Goal: Check status: Check status

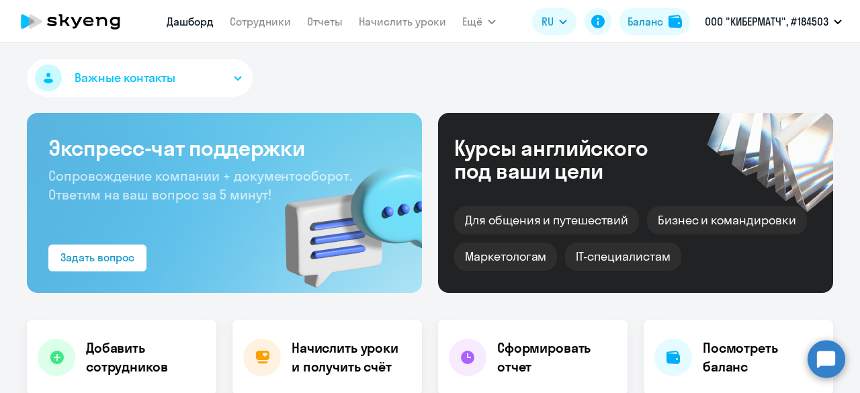
select select "30"
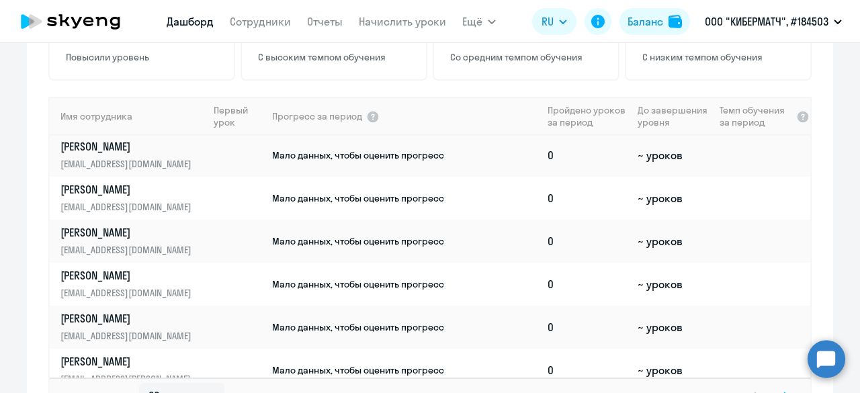
scroll to position [1048, 0]
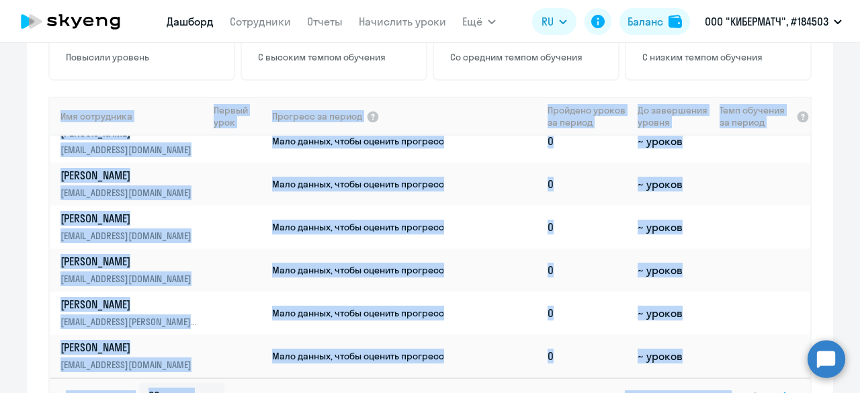
drag, startPoint x: 843, startPoint y: 265, endPoint x: 859, endPoint y: 283, distance: 23.3
click at [858, 287] on div "Важные контакты Экспресс-чат поддержки Сопровождение компании + документооборот…" at bounding box center [430, 218] width 860 height 350
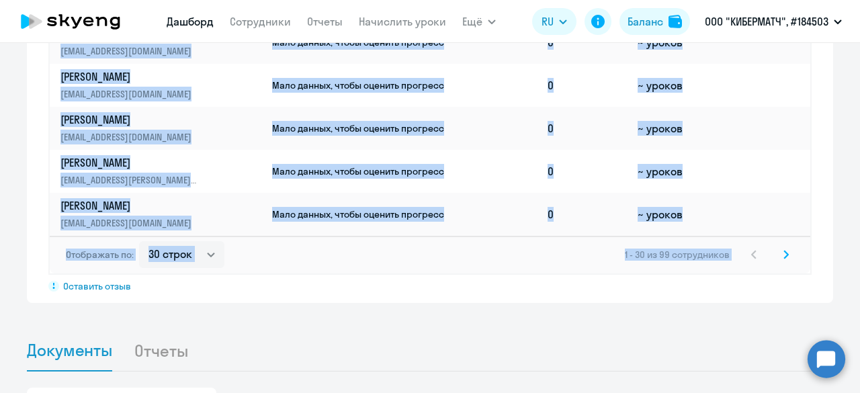
scroll to position [1068, 0]
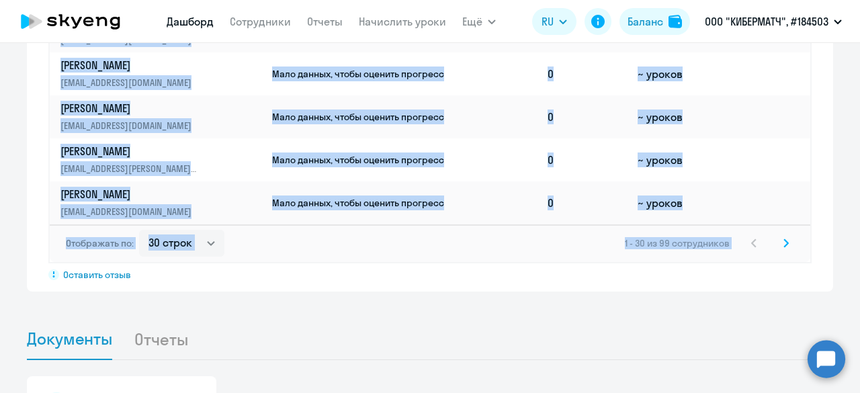
click at [783, 246] on icon at bounding box center [785, 242] width 5 height 9
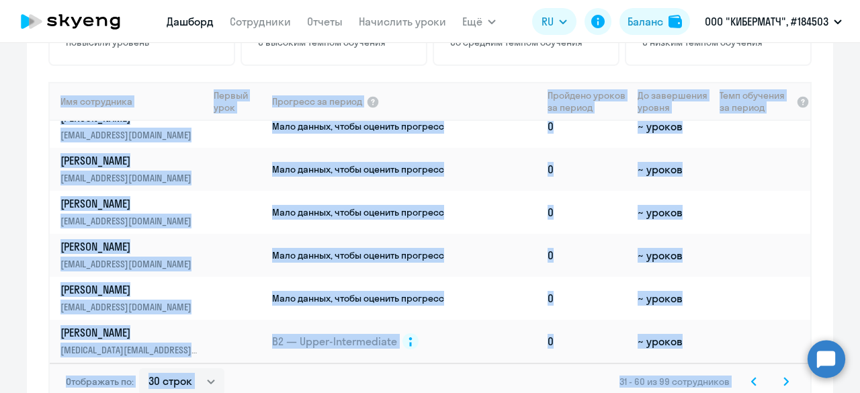
scroll to position [1013, 0]
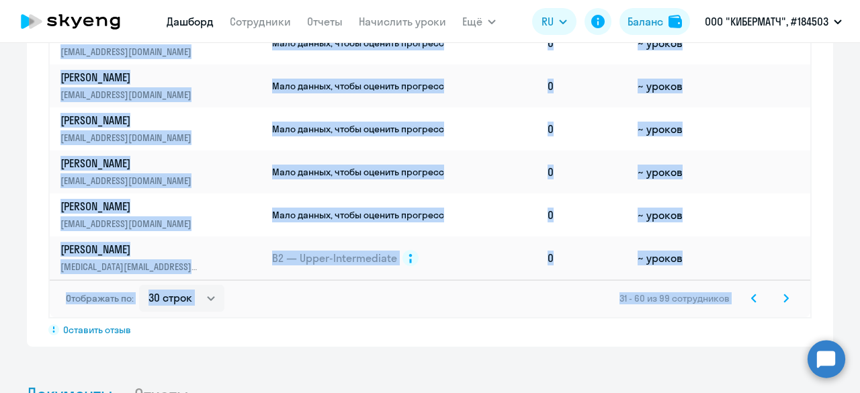
click at [778, 300] on svg-icon at bounding box center [786, 298] width 16 height 16
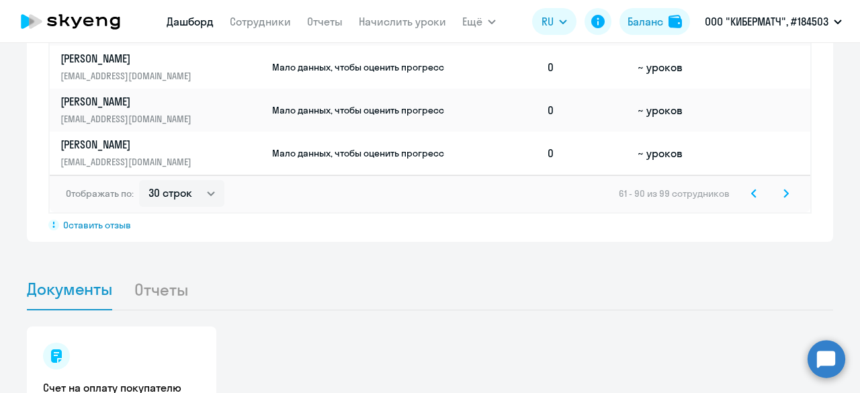
scroll to position [1102, 0]
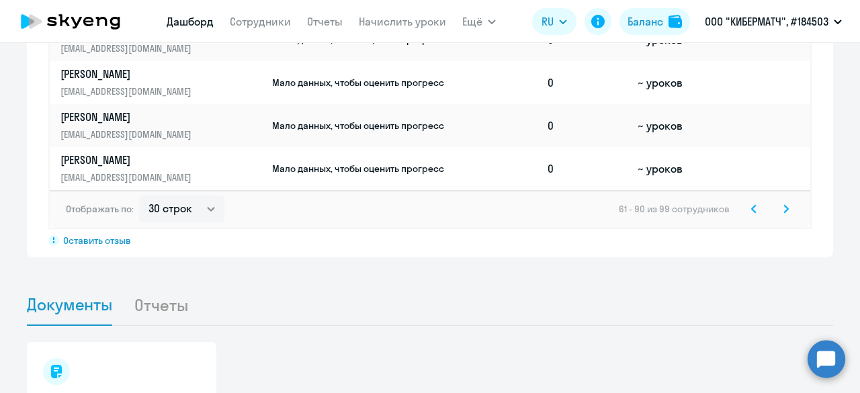
click at [784, 205] on svg-icon at bounding box center [786, 209] width 16 height 16
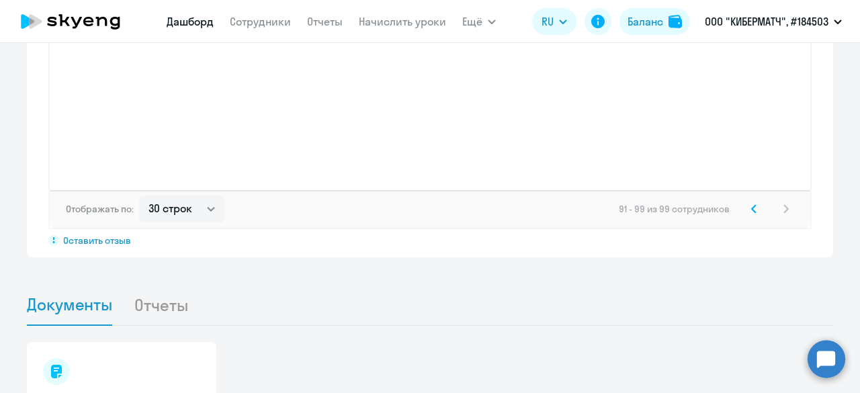
click at [848, 285] on div "Важные контакты Экспресс-чат поддержки Сопровождение компании + документооборот…" at bounding box center [430, 218] width 860 height 350
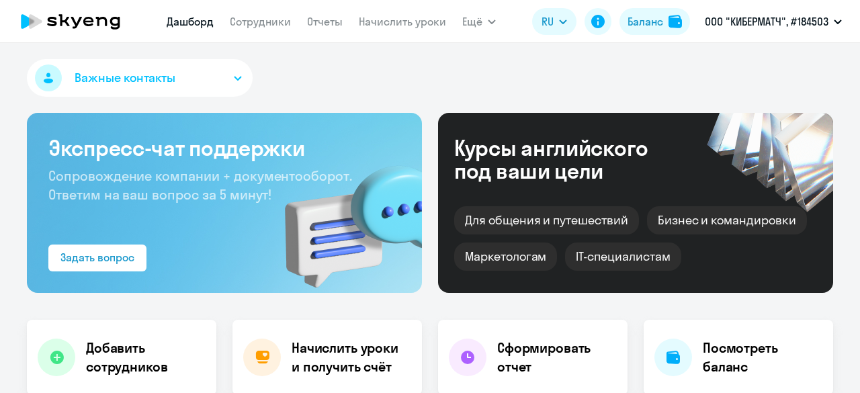
select select "30"
